Goal: Task Accomplishment & Management: Use online tool/utility

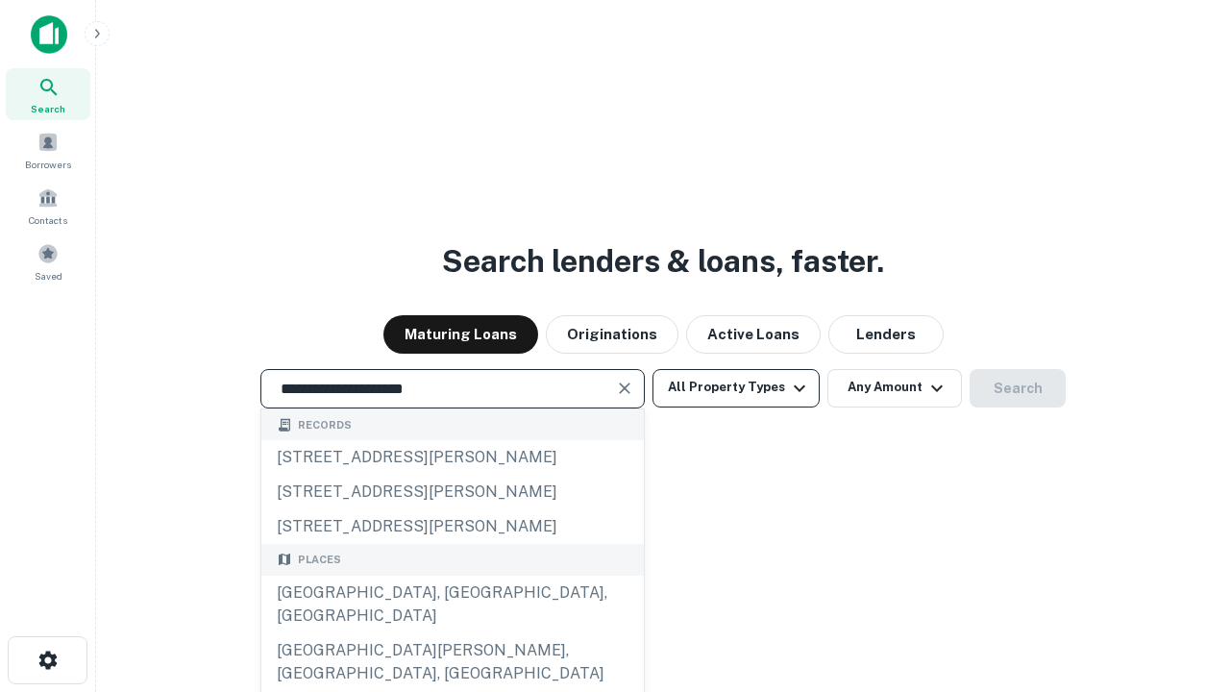
type input "**********"
click at [736, 387] on button "All Property Types" at bounding box center [735, 388] width 167 height 38
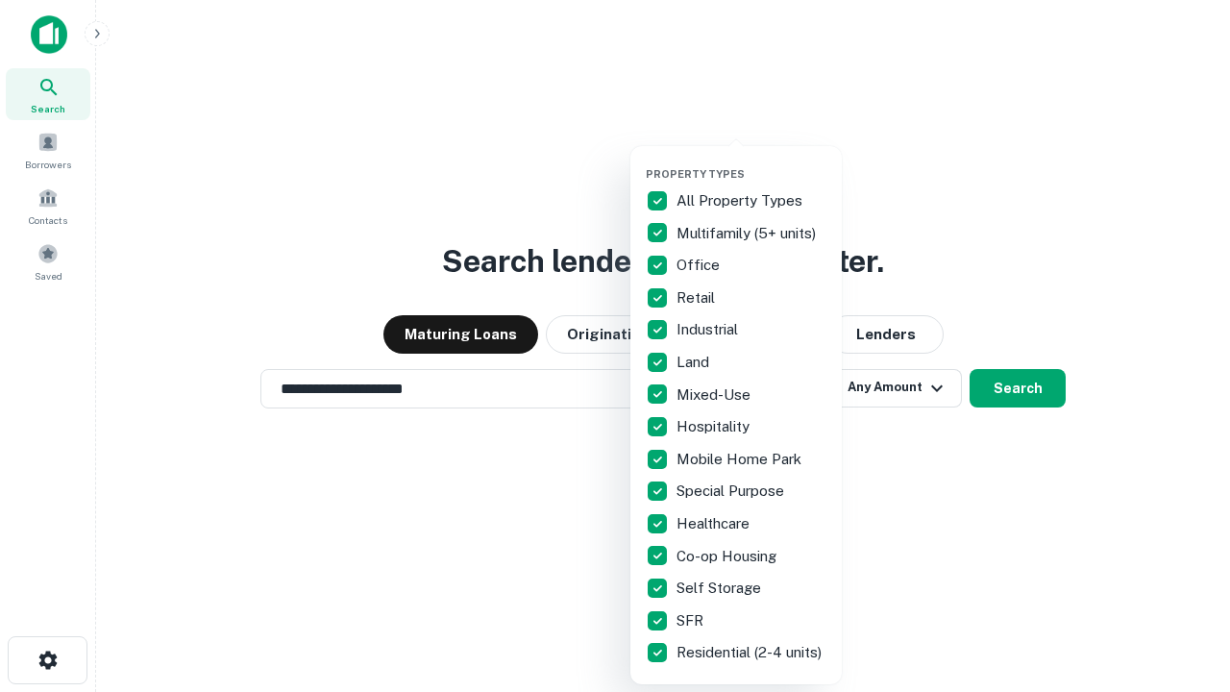
click at [751, 161] on button "button" at bounding box center [751, 161] width 211 height 1
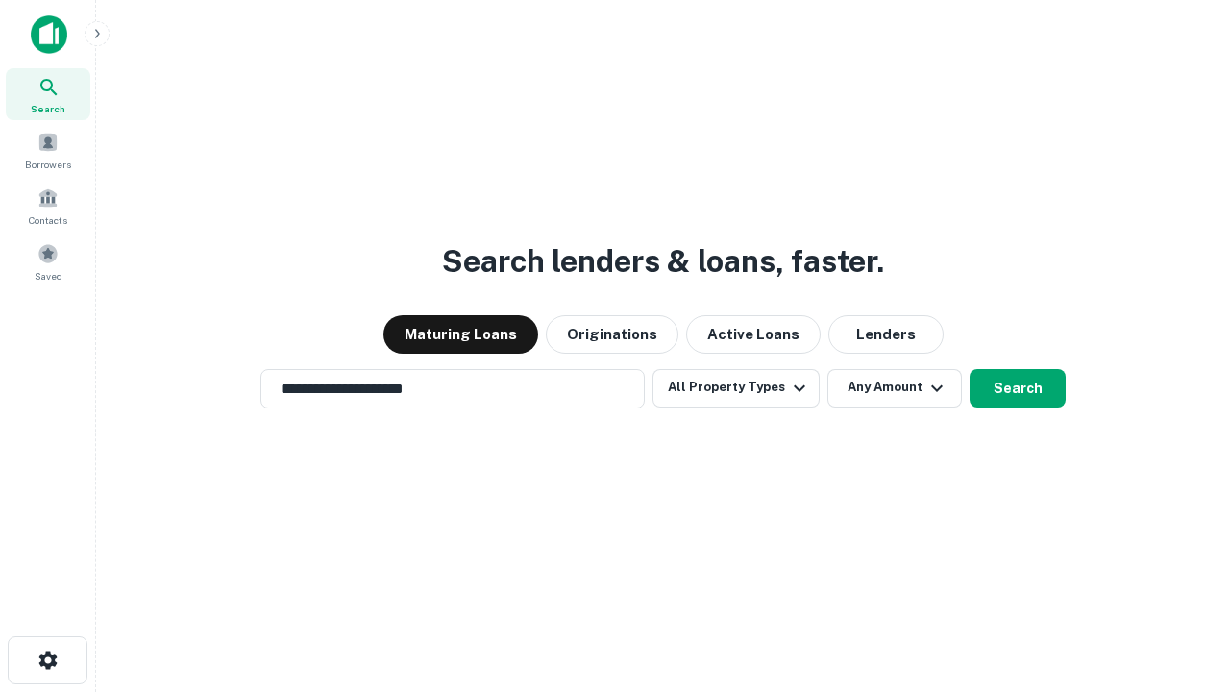
scroll to position [12, 232]
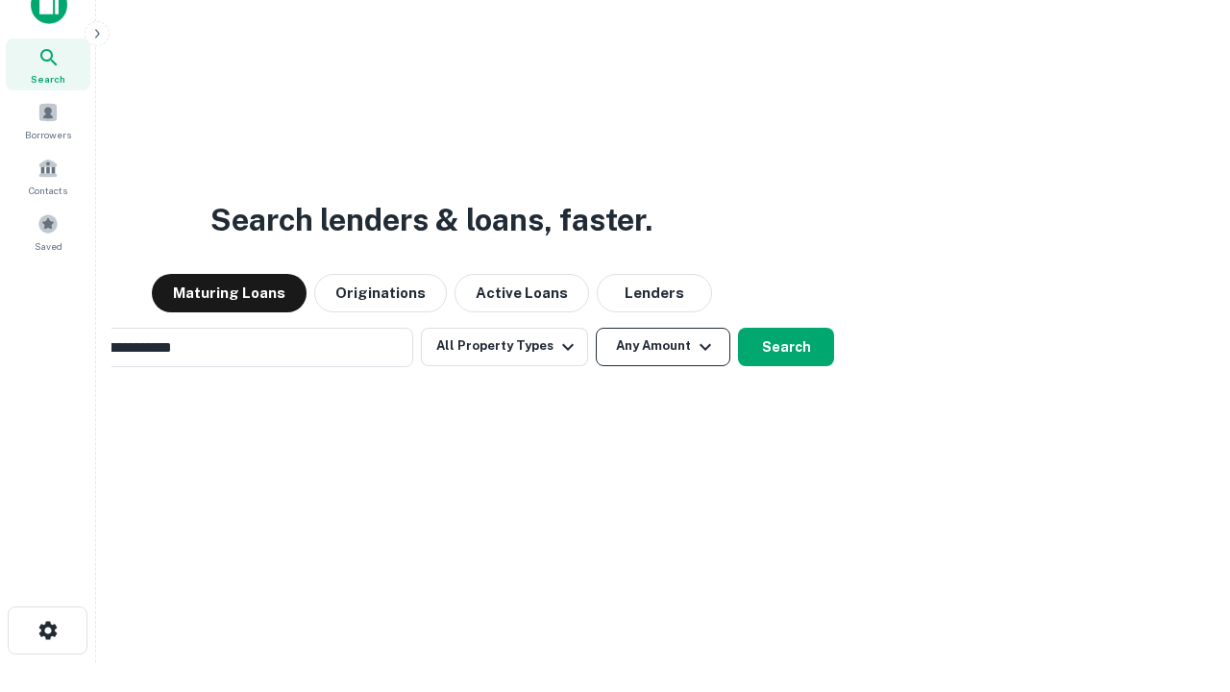
click at [596, 328] on button "Any Amount" at bounding box center [663, 347] width 135 height 38
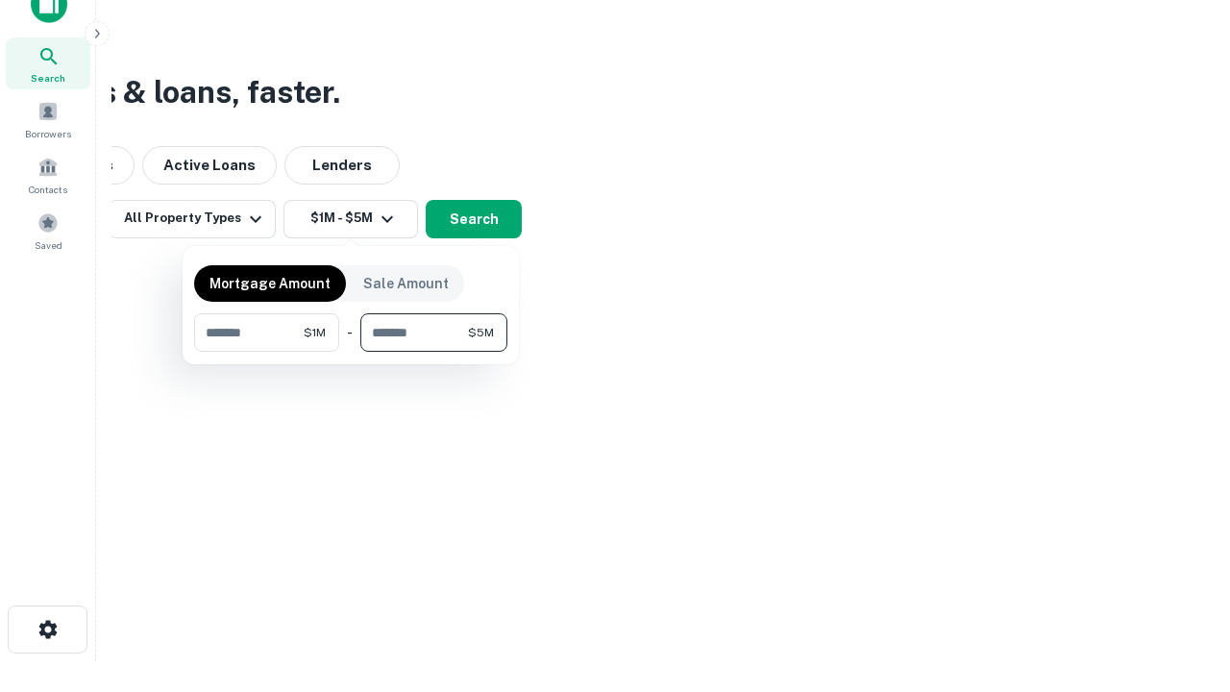
type input "*******"
click at [351, 352] on button "button" at bounding box center [350, 352] width 313 height 1
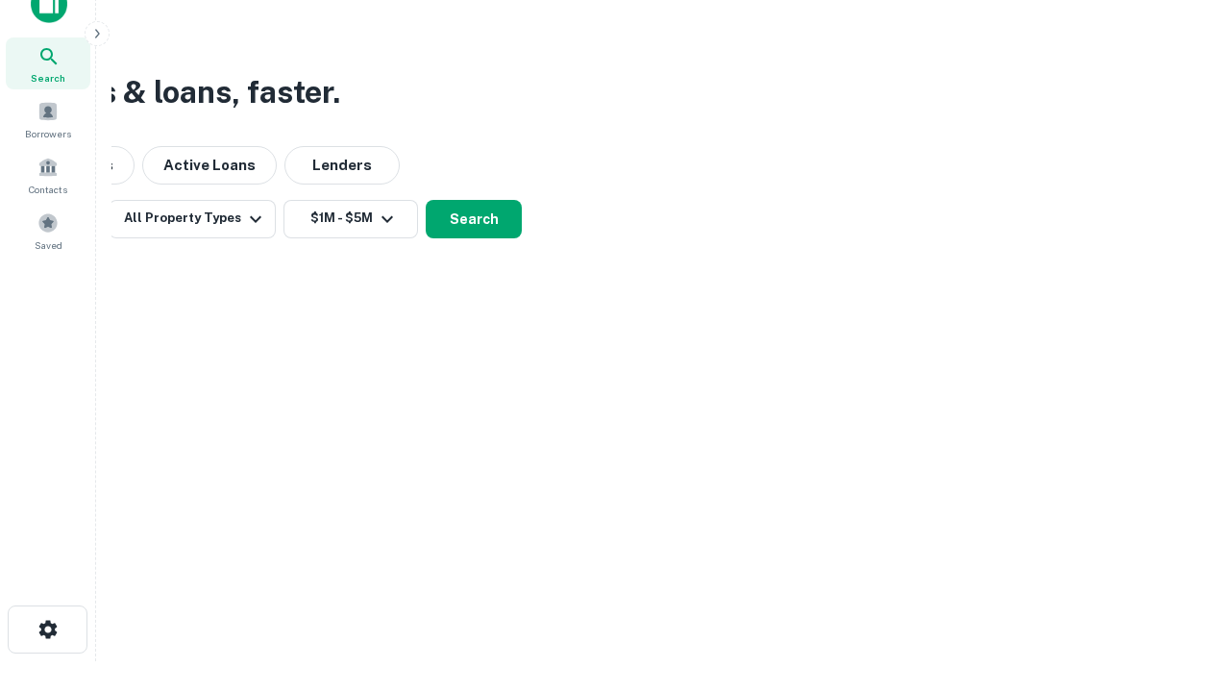
scroll to position [12, 355]
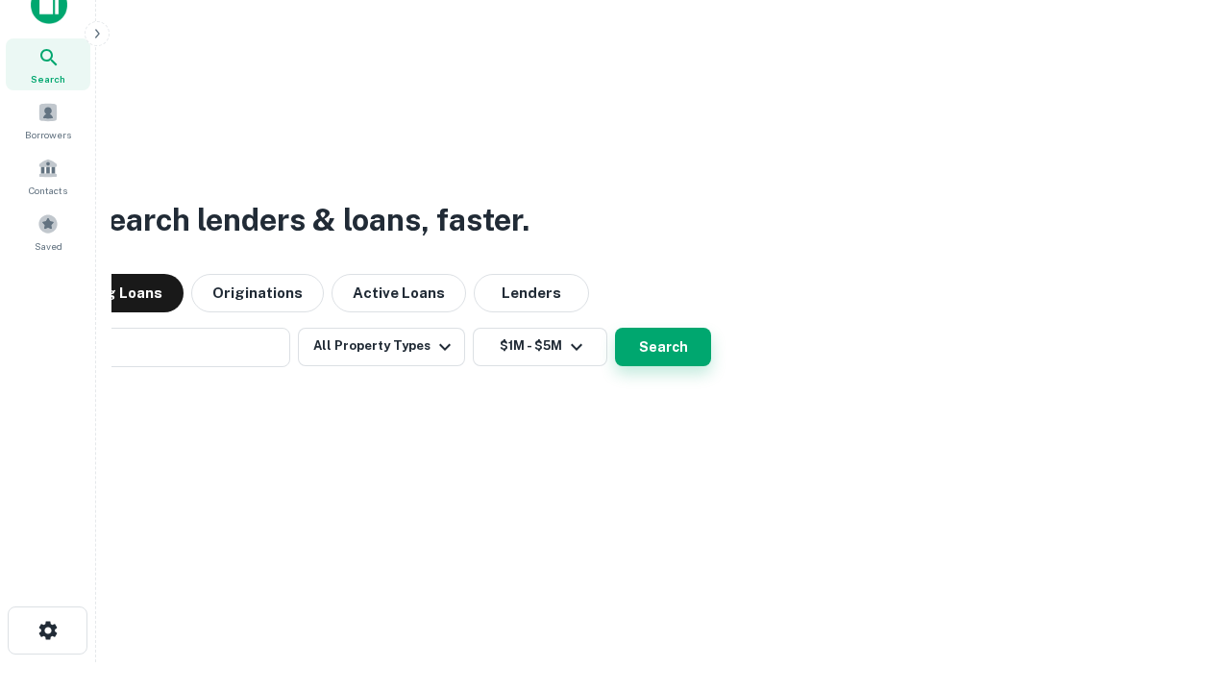
click at [615, 328] on button "Search" at bounding box center [663, 347] width 96 height 38
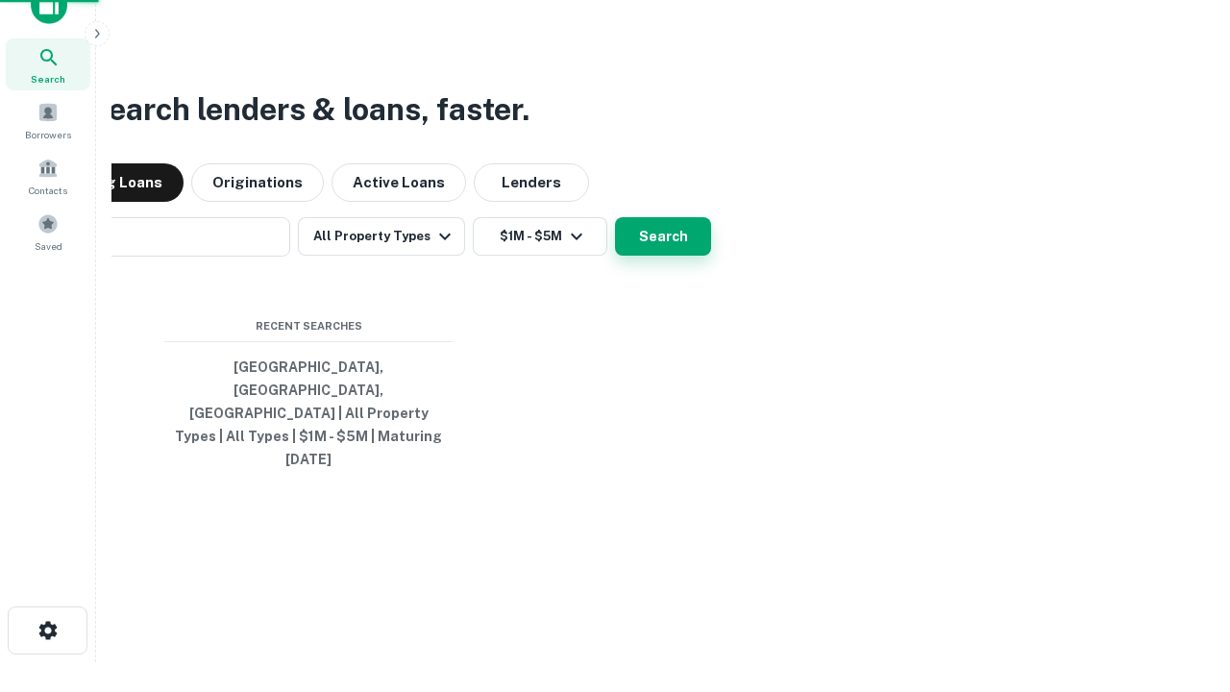
scroll to position [51, 544]
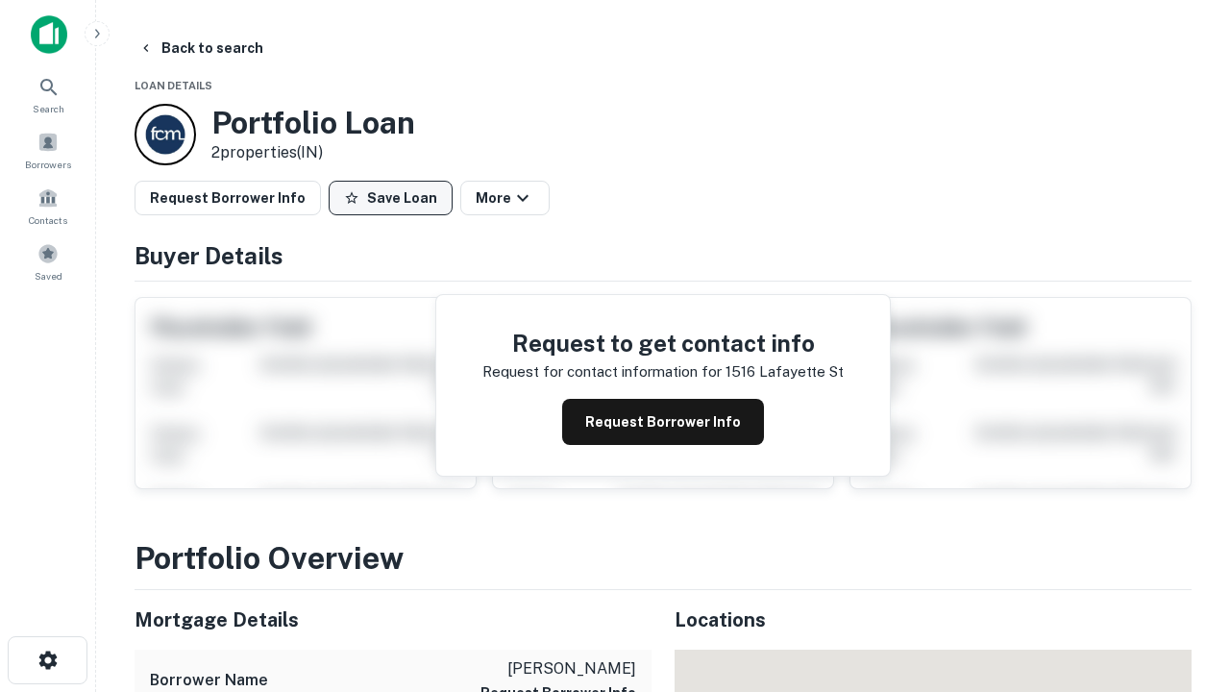
click at [390, 198] on button "Save Loan" at bounding box center [391, 198] width 124 height 35
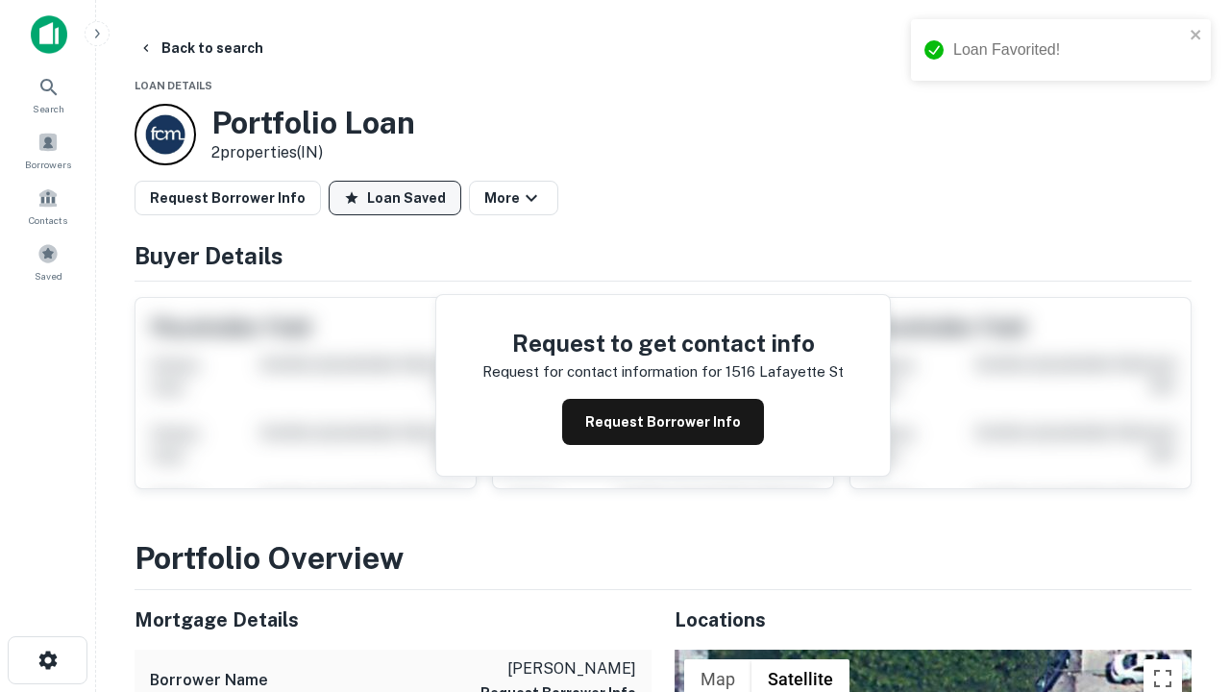
click at [395, 198] on button "Loan Saved" at bounding box center [395, 198] width 133 height 35
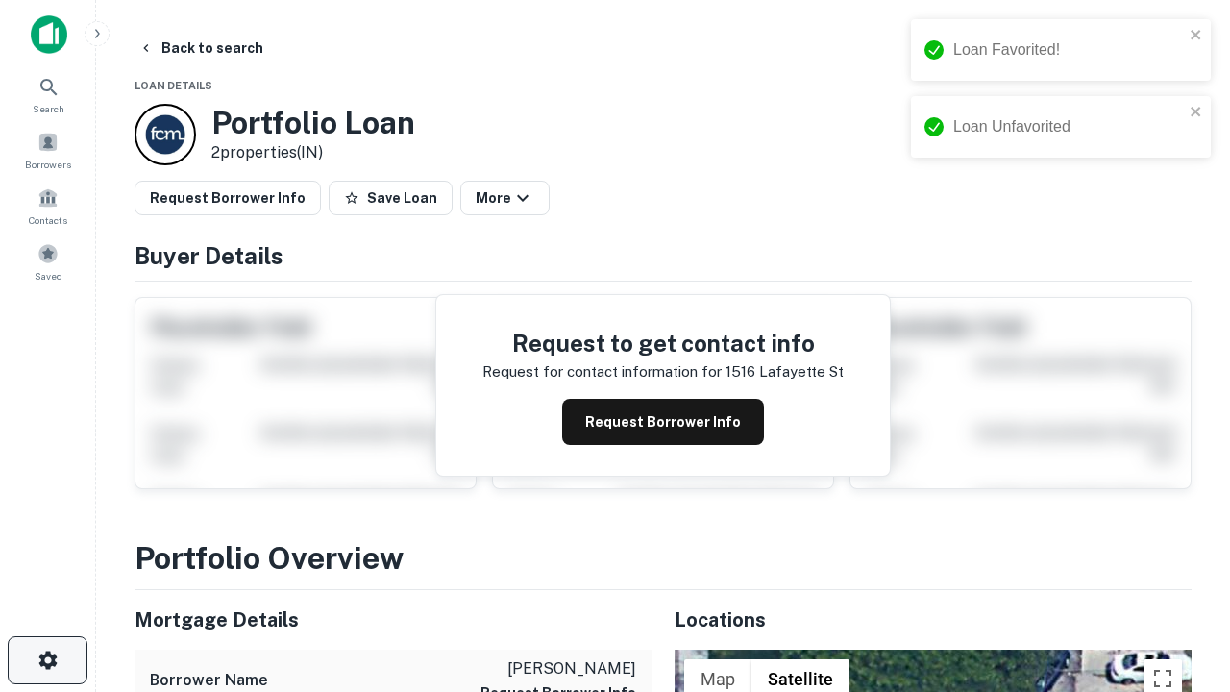
click at [47, 660] on icon "button" at bounding box center [48, 660] width 23 height 23
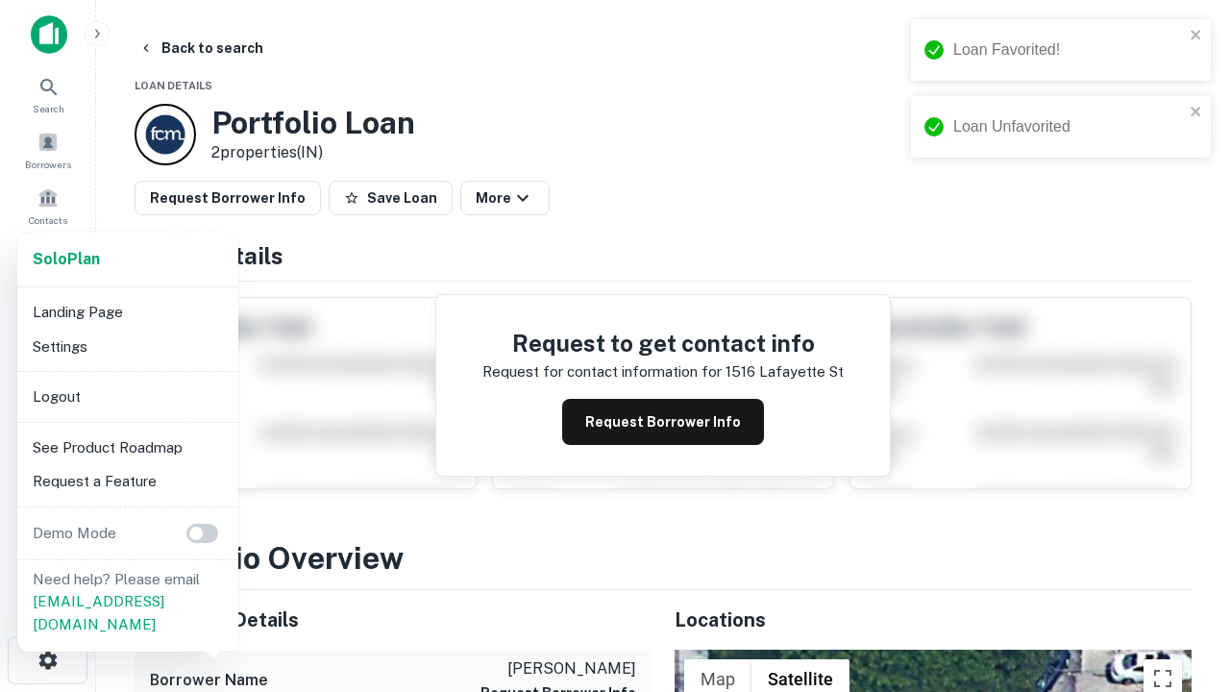
click at [127, 396] on li "Logout" at bounding box center [128, 397] width 206 height 35
